Goal: Task Accomplishment & Management: Manage account settings

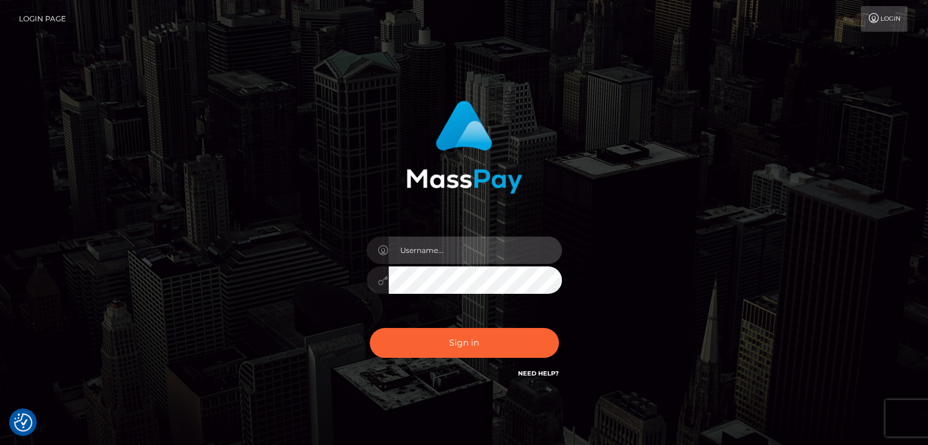
drag, startPoint x: 478, startPoint y: 257, endPoint x: 481, endPoint y: 264, distance: 7.1
click at [478, 257] on input "text" at bounding box center [475, 250] width 173 height 27
type input "[PERSON_NAME]"
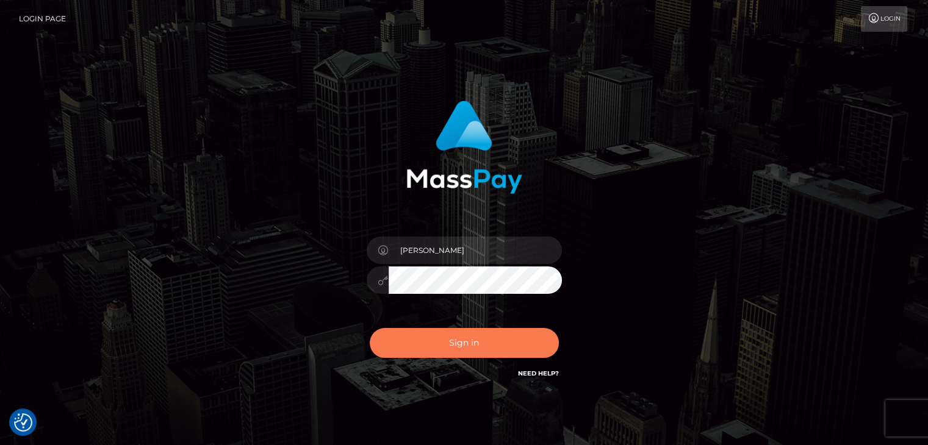
click at [476, 347] on button "Sign in" at bounding box center [464, 343] width 189 height 30
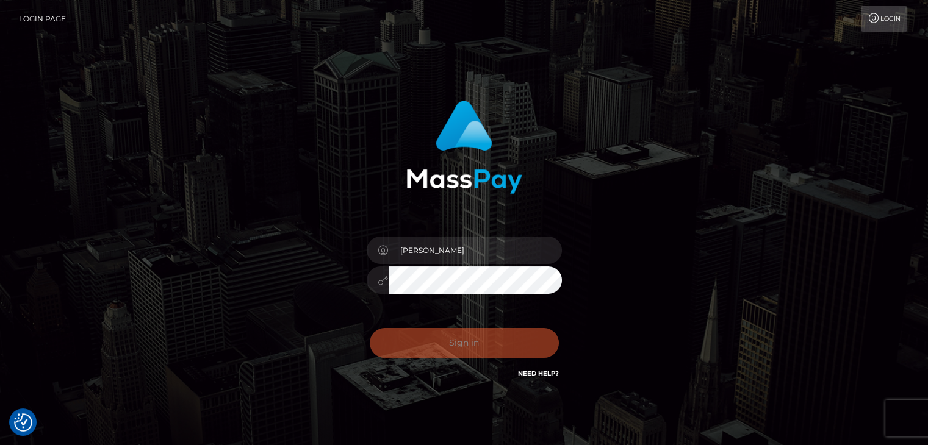
click at [677, 253] on div "Edward Sign in" at bounding box center [465, 247] width 696 height 311
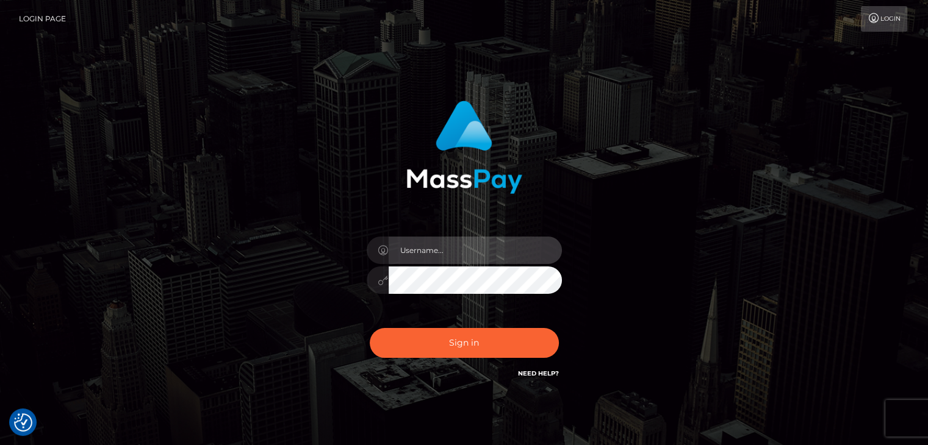
click at [524, 256] on input "text" at bounding box center [475, 250] width 173 height 27
type input "Edward"
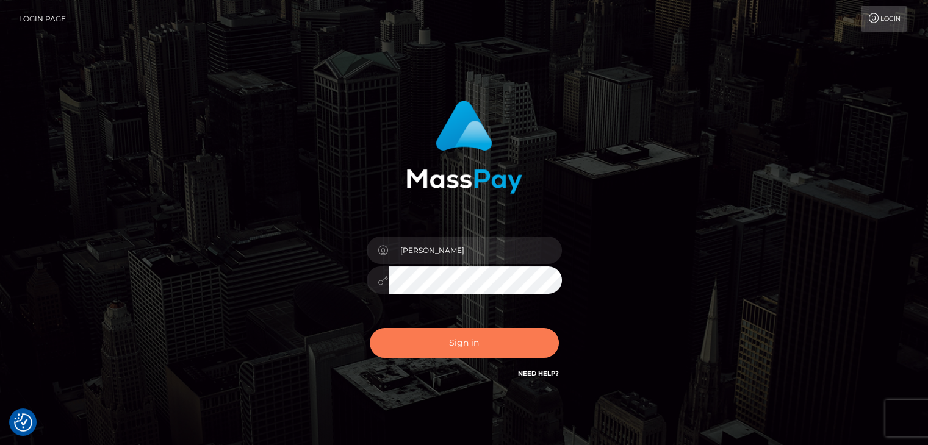
click at [484, 337] on button "Sign in" at bounding box center [464, 343] width 189 height 30
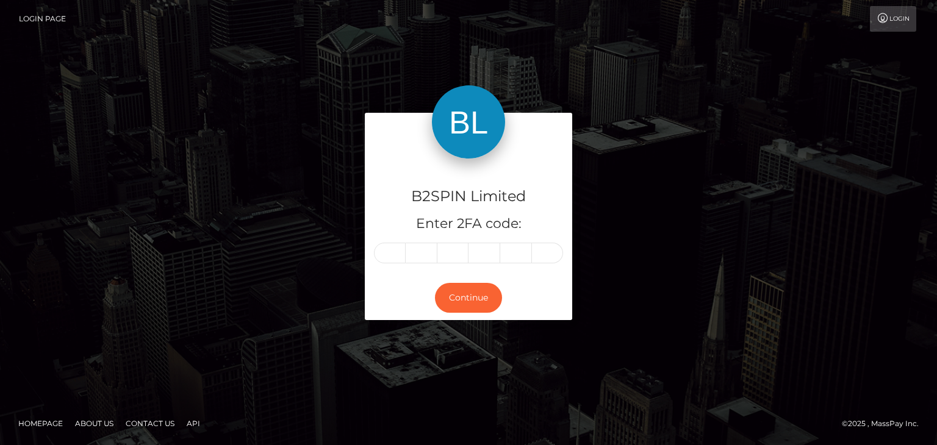
click at [823, 183] on div "B2SPIN Limited Enter 2FA code: Continue" at bounding box center [468, 222] width 937 height 402
click at [406, 256] on input "text" at bounding box center [422, 253] width 32 height 21
paste input "8"
type input "8"
type input "6"
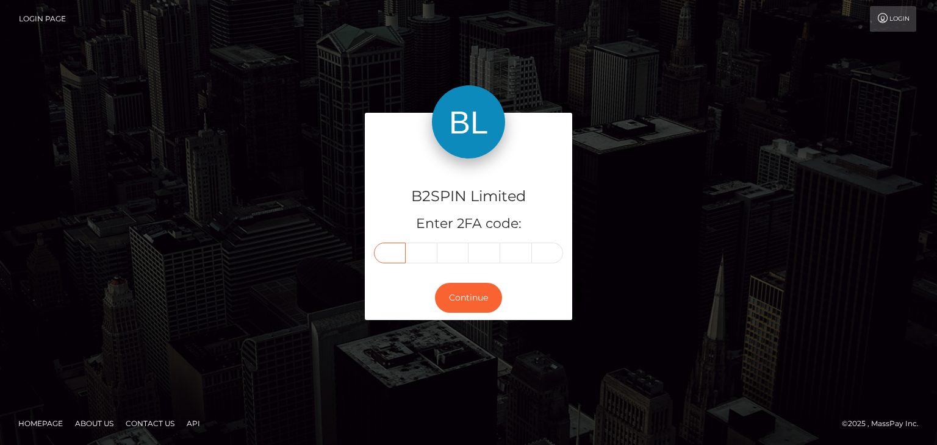
type input "8"
type input "1"
type input "5"
type input "8"
click at [464, 288] on button "Continue" at bounding box center [468, 298] width 67 height 30
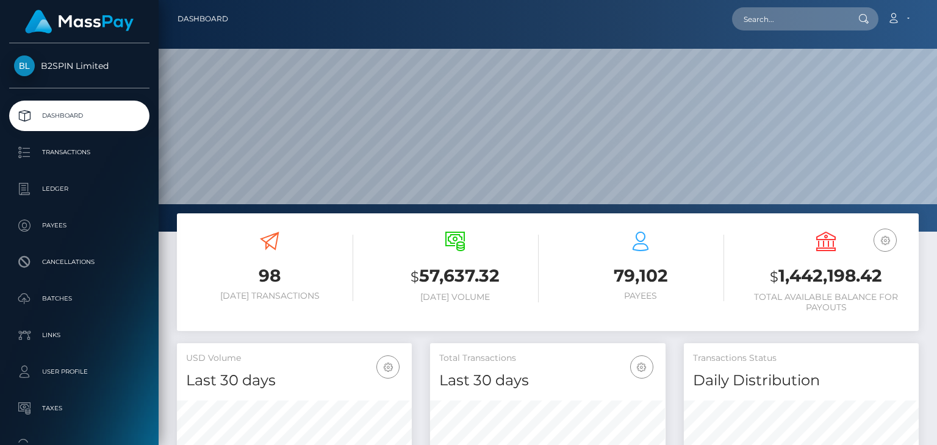
scroll to position [216, 234]
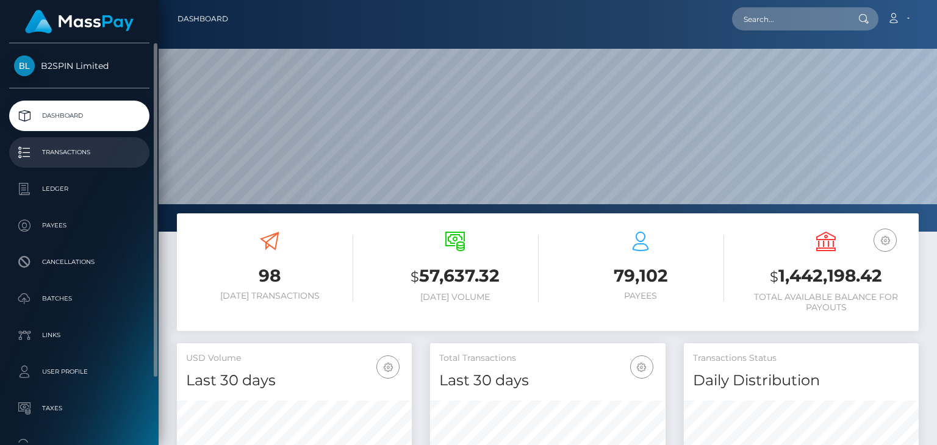
click at [75, 149] on p "Transactions" at bounding box center [79, 152] width 131 height 18
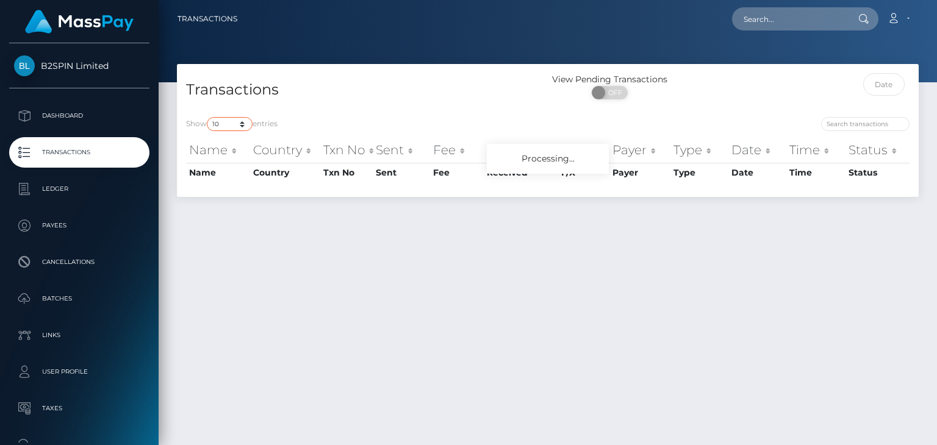
click at [226, 128] on select "10 25 50 100 250 500 1,000 3,500" at bounding box center [230, 124] width 46 height 14
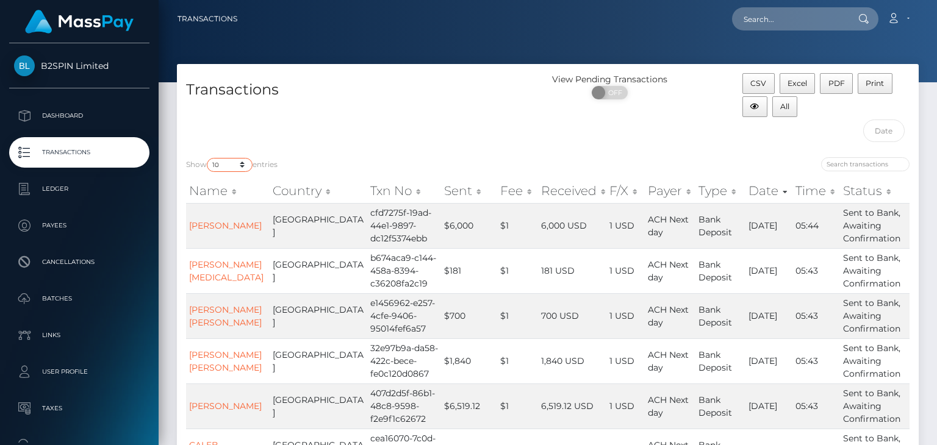
select select "250"
click at [208, 158] on select "10 25 50 100 250 500 1,000 3,500" at bounding box center [230, 165] width 46 height 14
click at [874, 130] on input "text" at bounding box center [884, 131] width 42 height 23
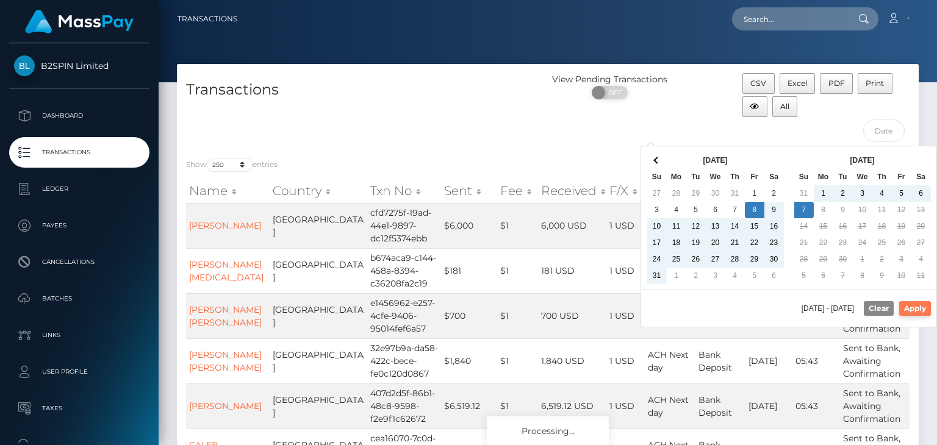
click at [924, 309] on button "Apply" at bounding box center [915, 308] width 32 height 15
type input "08/08/2025 - 09/07/2025"
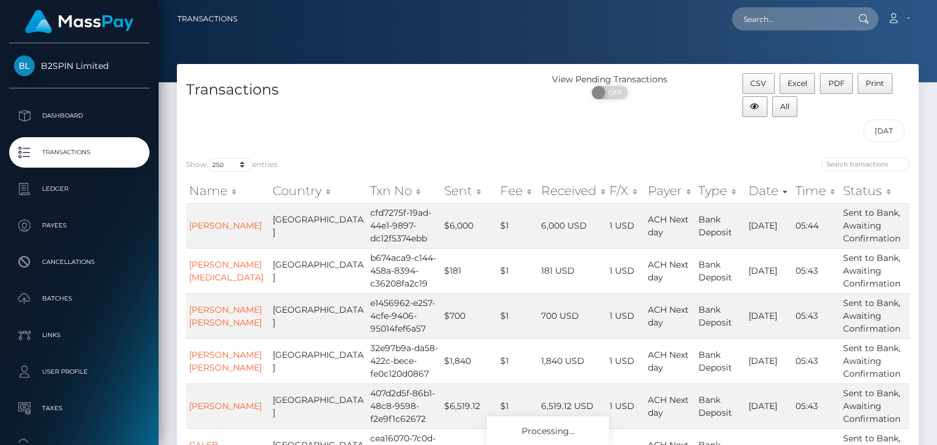
click at [598, 153] on div "Show 10 25 50 100 250 500 1,000 3,500 entries Name Country Txn No Sent Fee Rece…" at bounding box center [548, 432] width 742 height 569
click at [635, 162] on div at bounding box center [733, 165] width 353 height 17
click at [601, 146] on div "View Pending Transactions ON OFF" at bounding box center [641, 110] width 186 height 75
click at [801, 84] on span "Excel" at bounding box center [798, 83] width 20 height 9
click at [936, 164] on div at bounding box center [932, 222] width 9 height 445
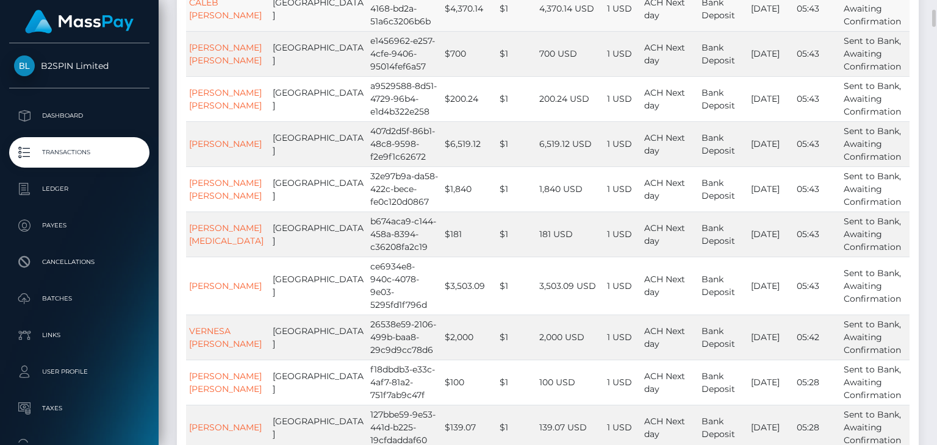
scroll to position [18, 0]
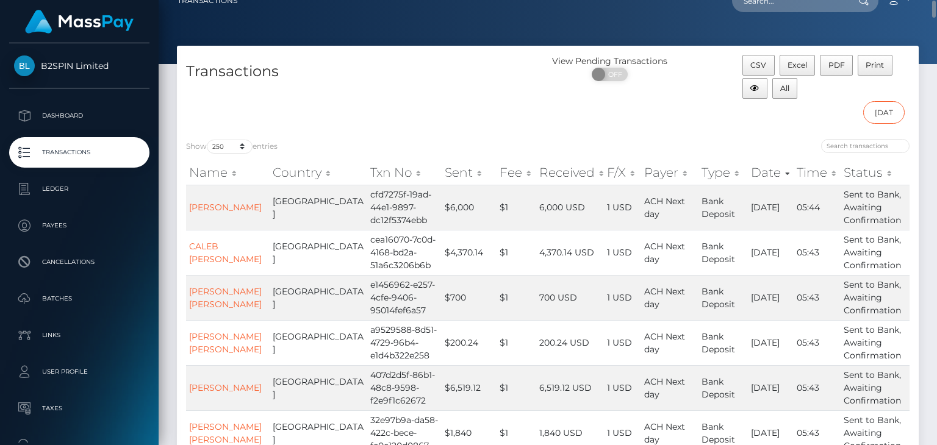
click at [881, 111] on input "08/08/2025 - 09/07/2025" at bounding box center [884, 112] width 42 height 23
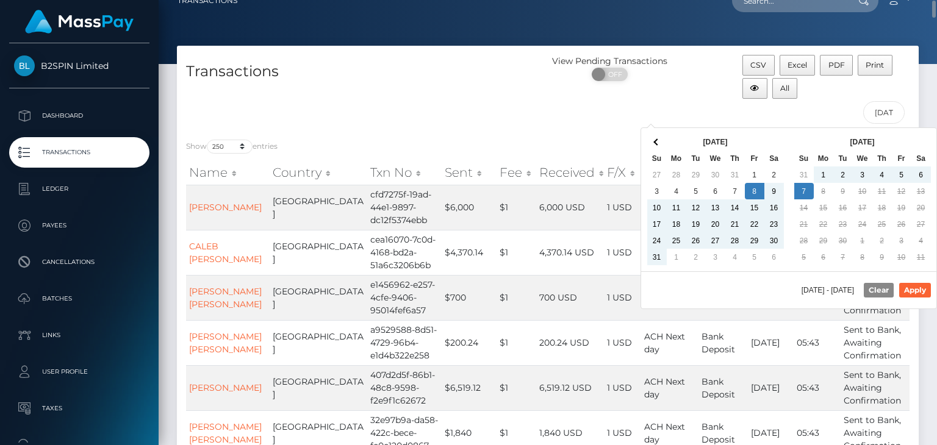
click at [536, 160] on th "Received" at bounding box center [570, 172] width 68 height 24
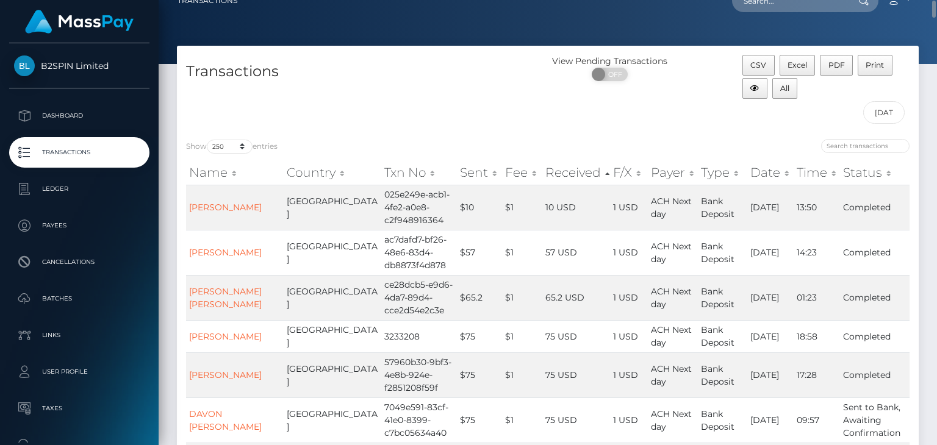
click at [791, 67] on span "Excel" at bounding box center [798, 64] width 20 height 9
click at [776, 12] on input "text" at bounding box center [789, 0] width 115 height 23
paste input "89864427-643c-48a7-80a8-e48c7d5f76ba"
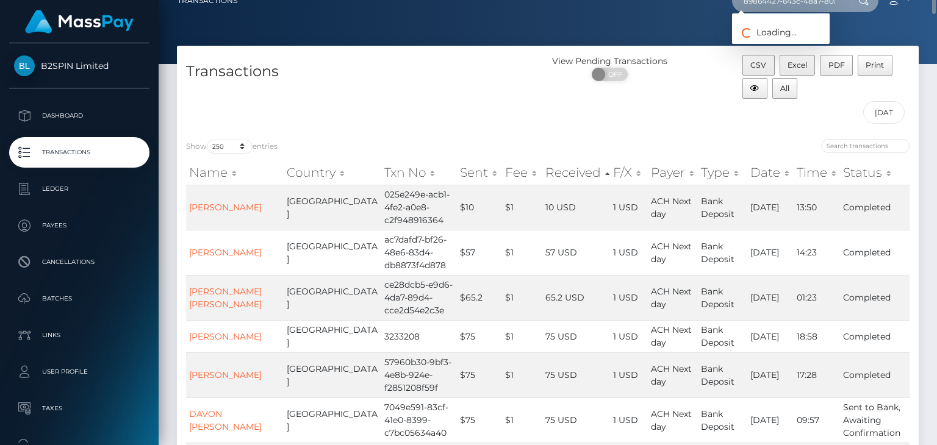
scroll to position [14, 0]
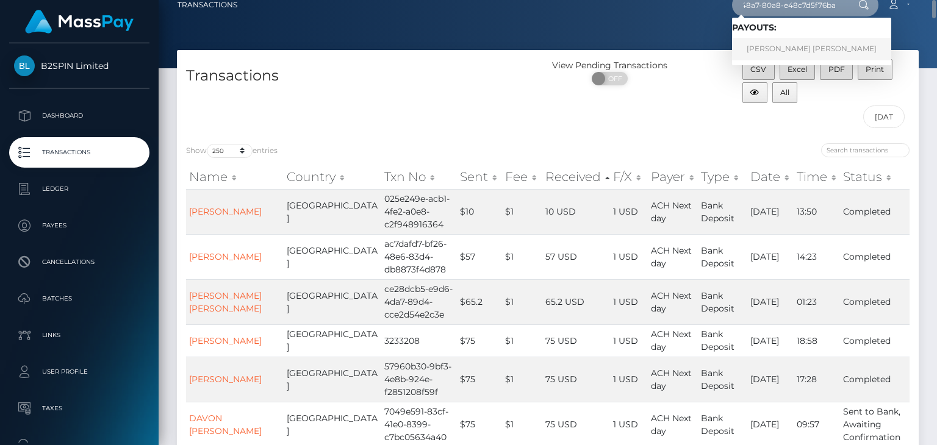
type input "89864427-643c-48a7-80a8-e48c7d5f76ba"
click at [783, 49] on link "LOGAN DALE FARMER" at bounding box center [811, 49] width 159 height 23
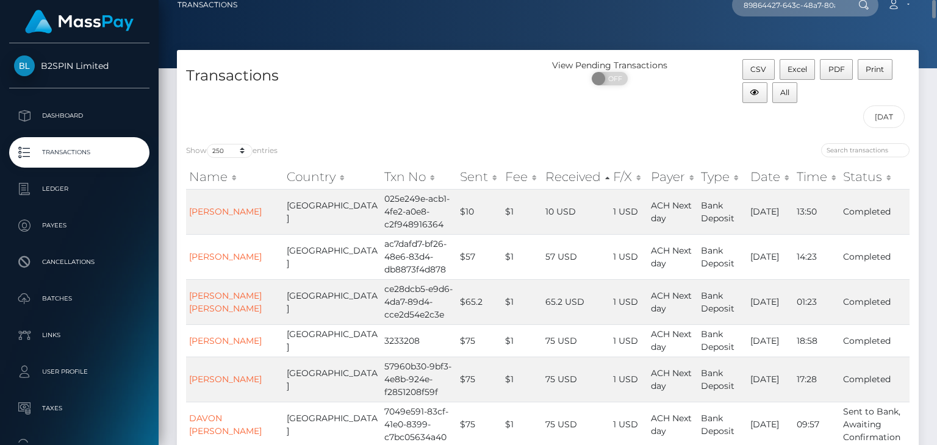
drag, startPoint x: 601, startPoint y: 145, endPoint x: 561, endPoint y: 165, distance: 45.0
click at [597, 146] on div at bounding box center [733, 151] width 353 height 17
click at [551, 174] on th "Received" at bounding box center [576, 177] width 68 height 24
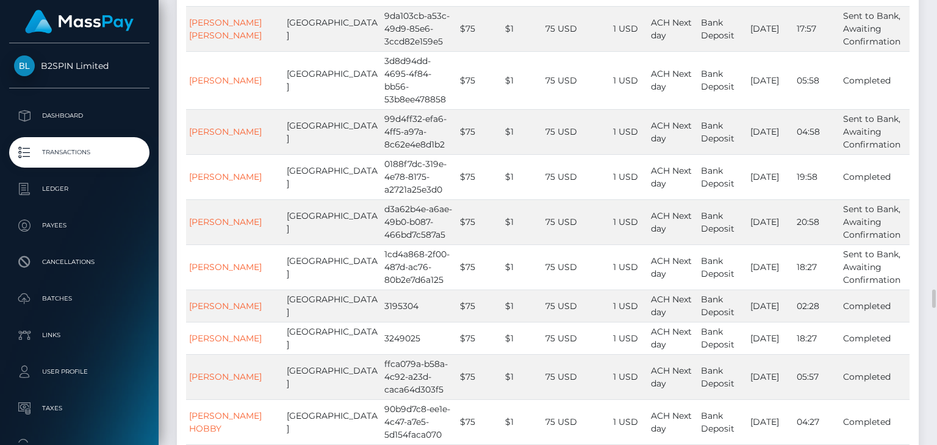
scroll to position [1112, 0]
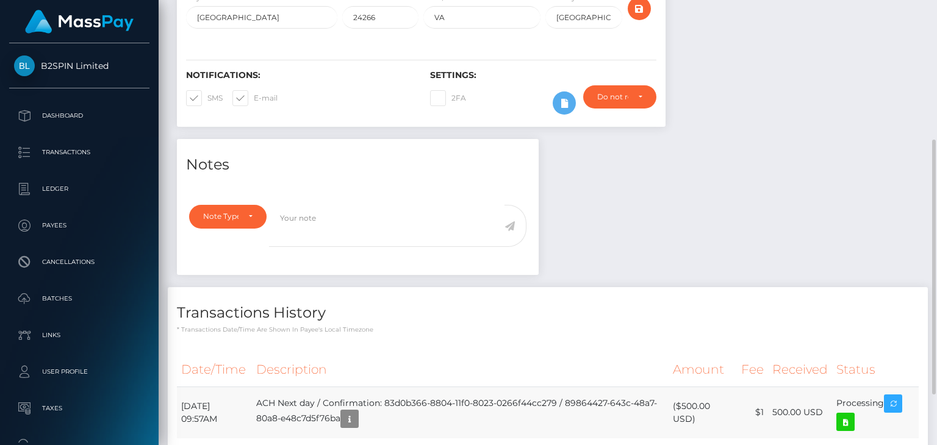
scroll to position [332, 0]
